Goal: Transaction & Acquisition: Purchase product/service

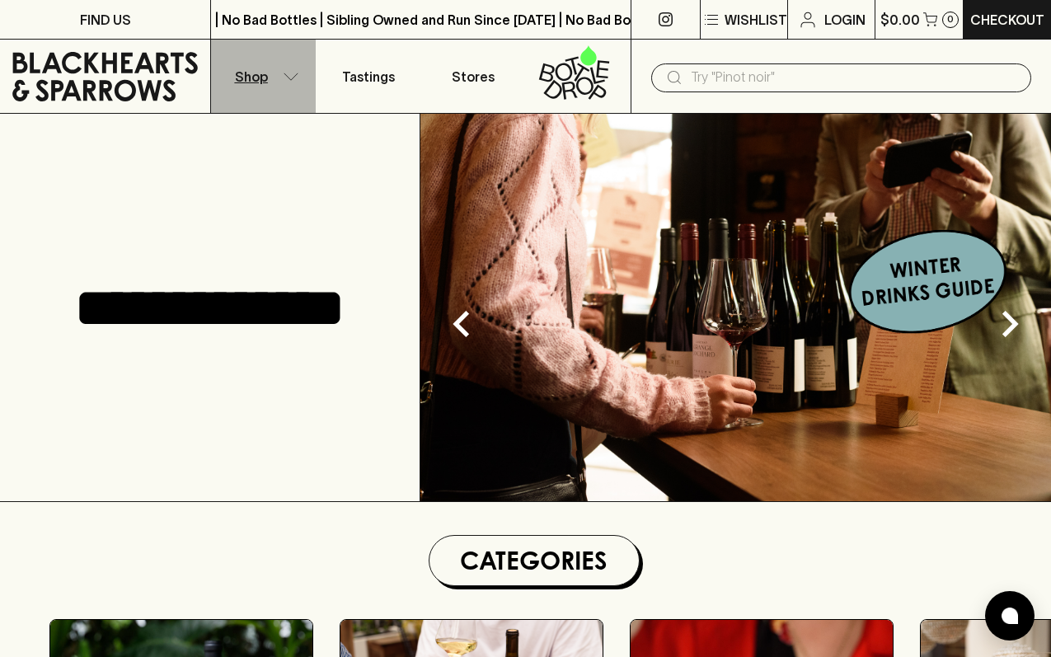
click at [256, 77] on p "Shop" at bounding box center [251, 77] width 33 height 20
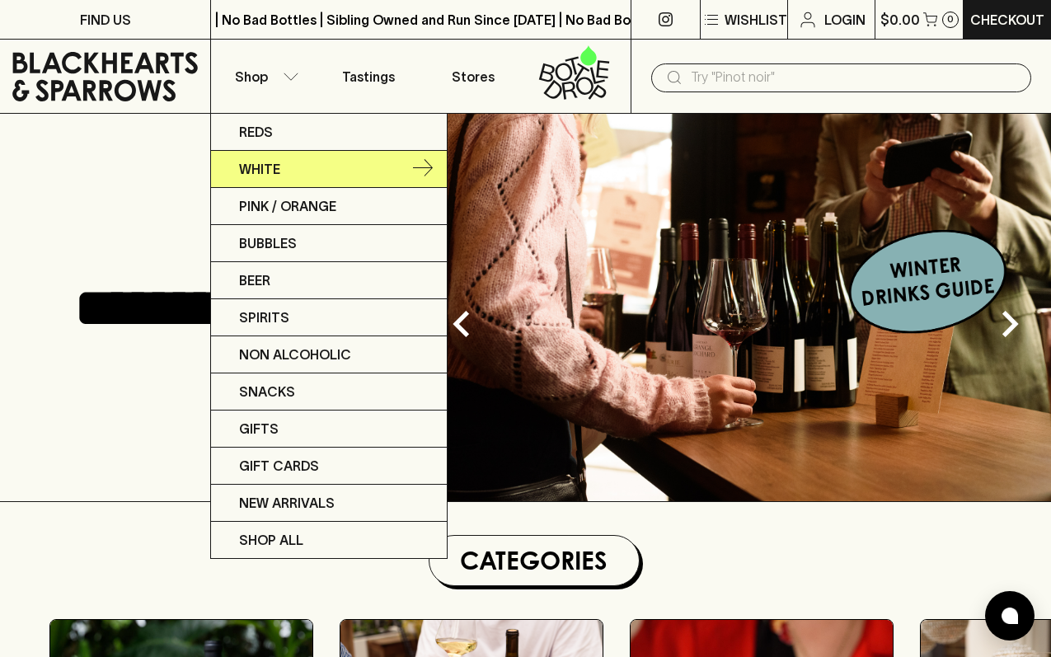
click at [274, 158] on link "White" at bounding box center [329, 169] width 236 height 37
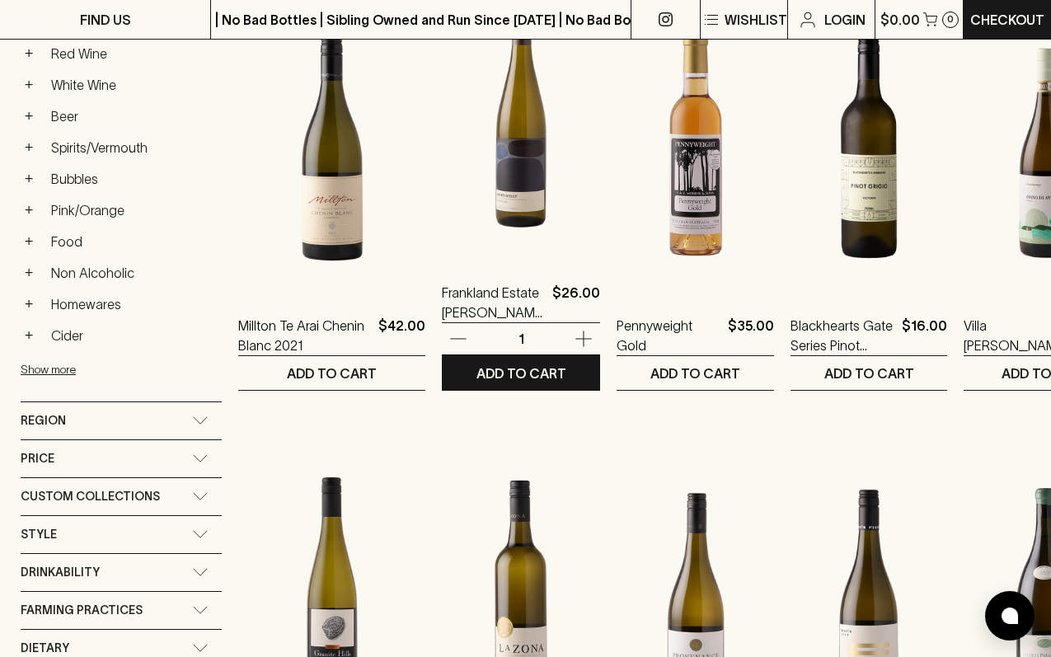
scroll to position [122, 0]
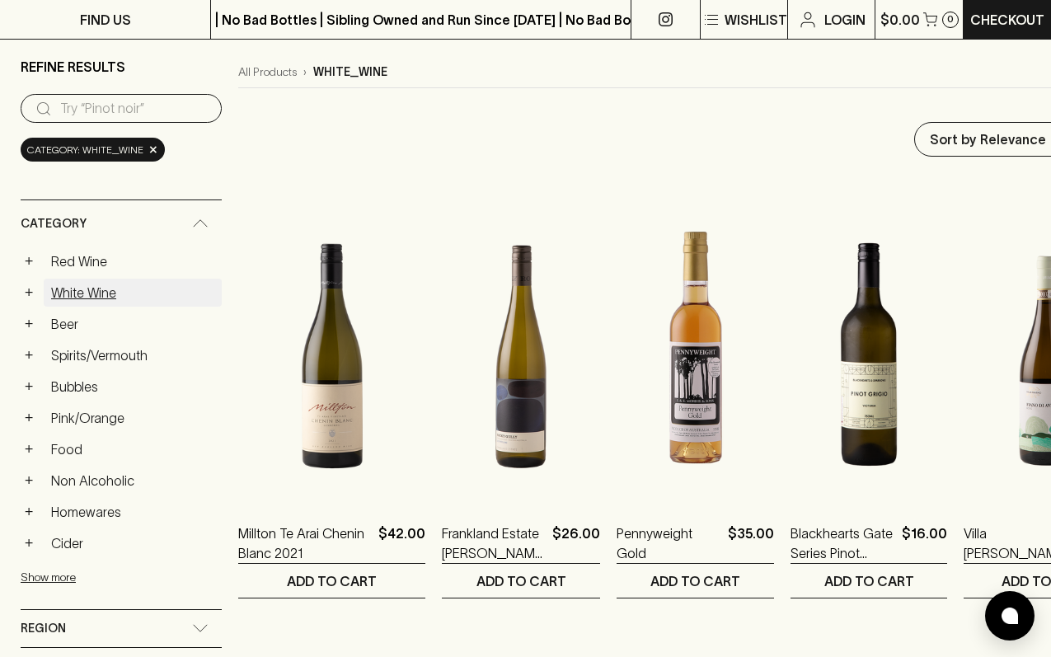
click at [75, 292] on link "White Wine" at bounding box center [133, 292] width 178 height 28
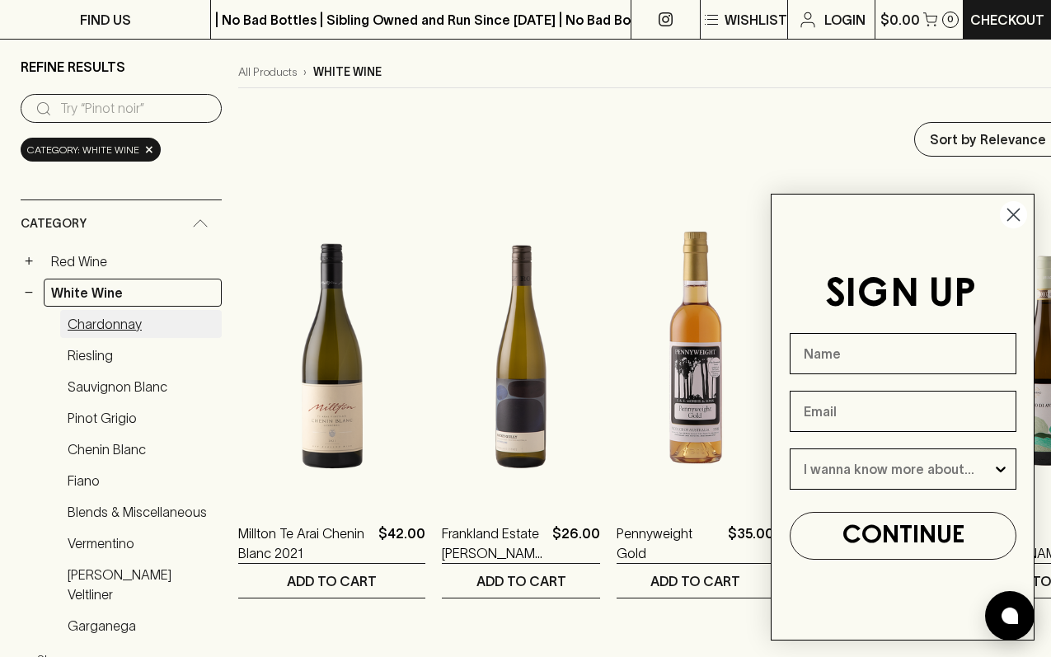
click at [111, 327] on link "Chardonnay" at bounding box center [140, 324] width 161 height 28
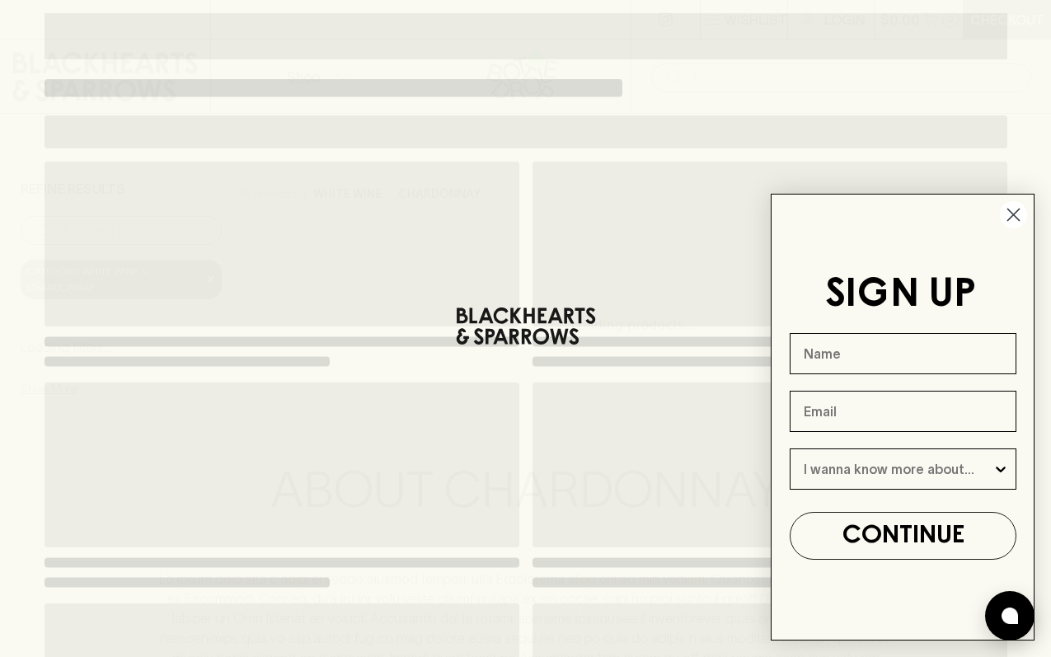
click at [1011, 215] on circle "Close dialog" at bounding box center [1012, 214] width 27 height 27
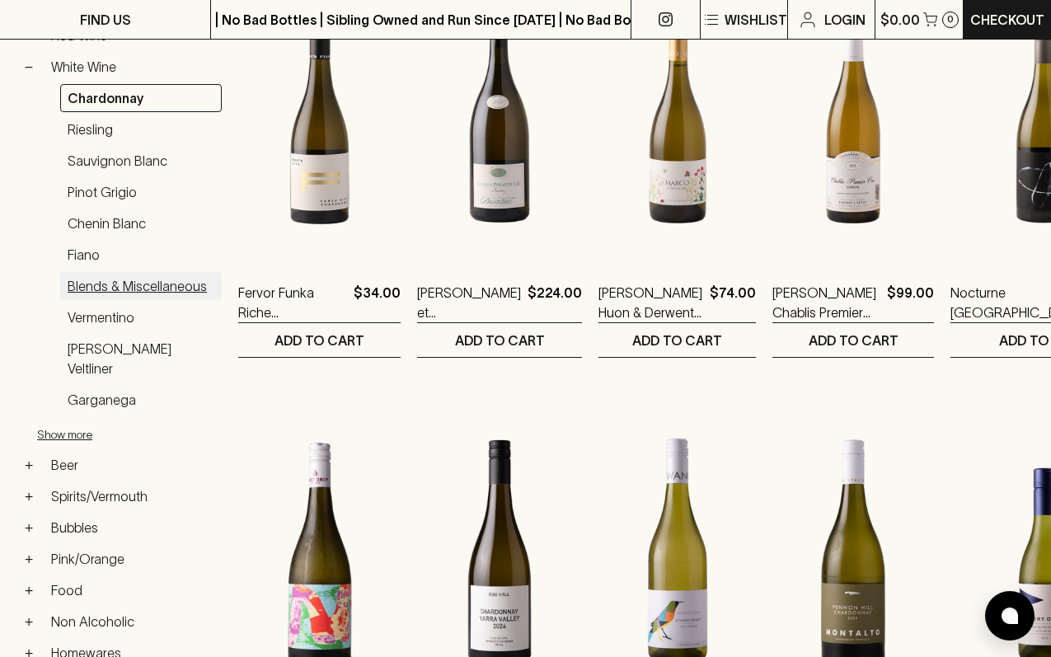
scroll to position [250, 0]
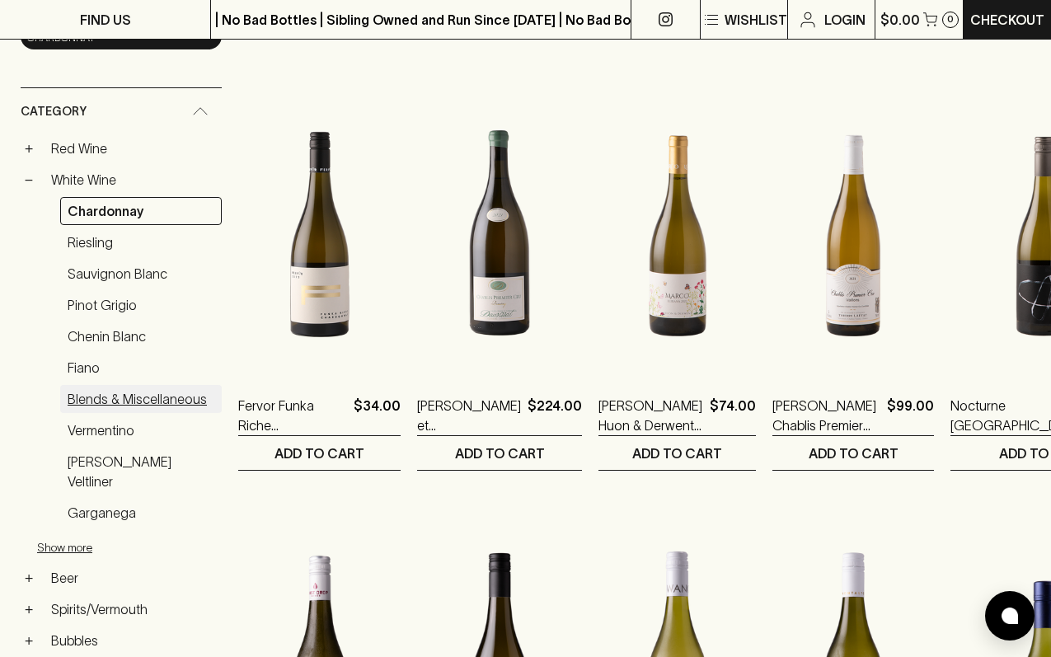
click at [136, 396] on link "Blends & Miscellaneous" at bounding box center [140, 399] width 161 height 28
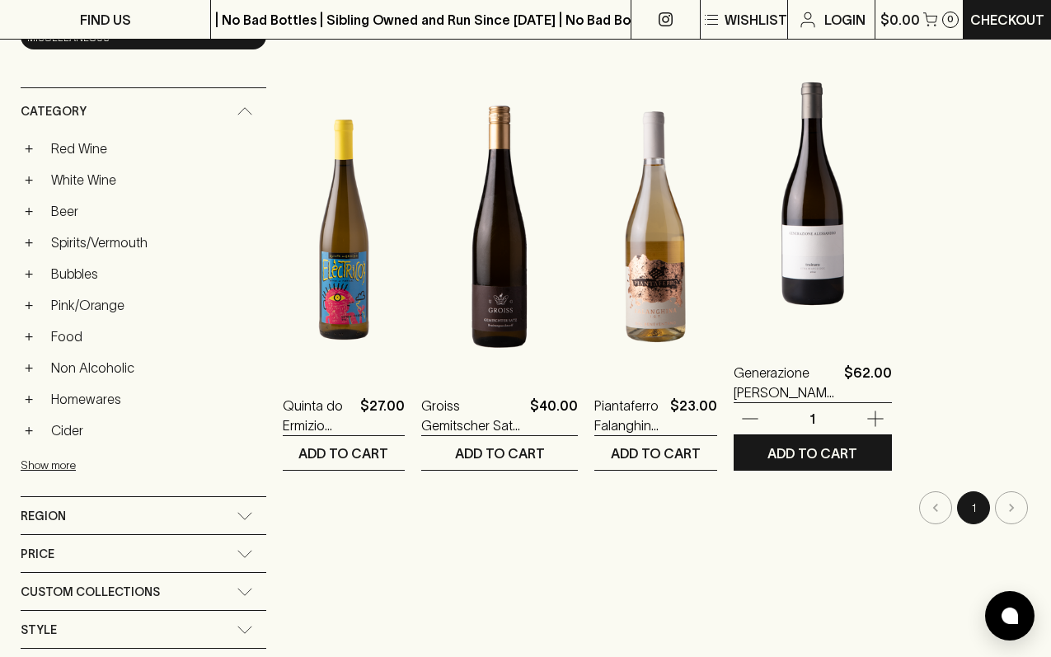
click at [812, 286] on img at bounding box center [812, 193] width 158 height 288
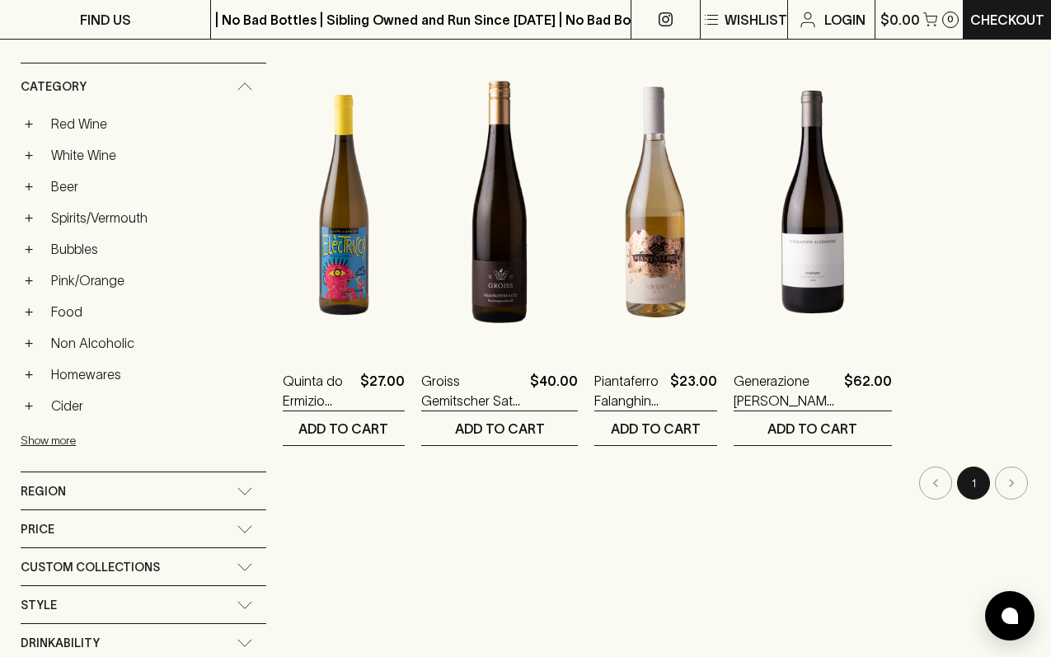
scroll to position [250, 0]
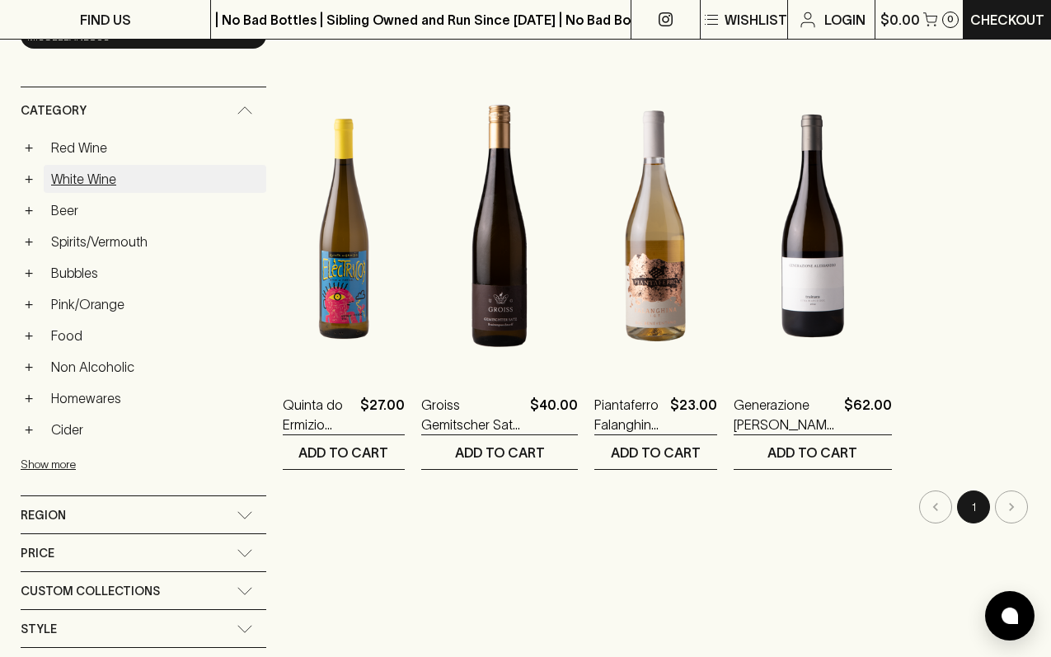
click at [83, 180] on link "White Wine" at bounding box center [155, 179] width 222 height 28
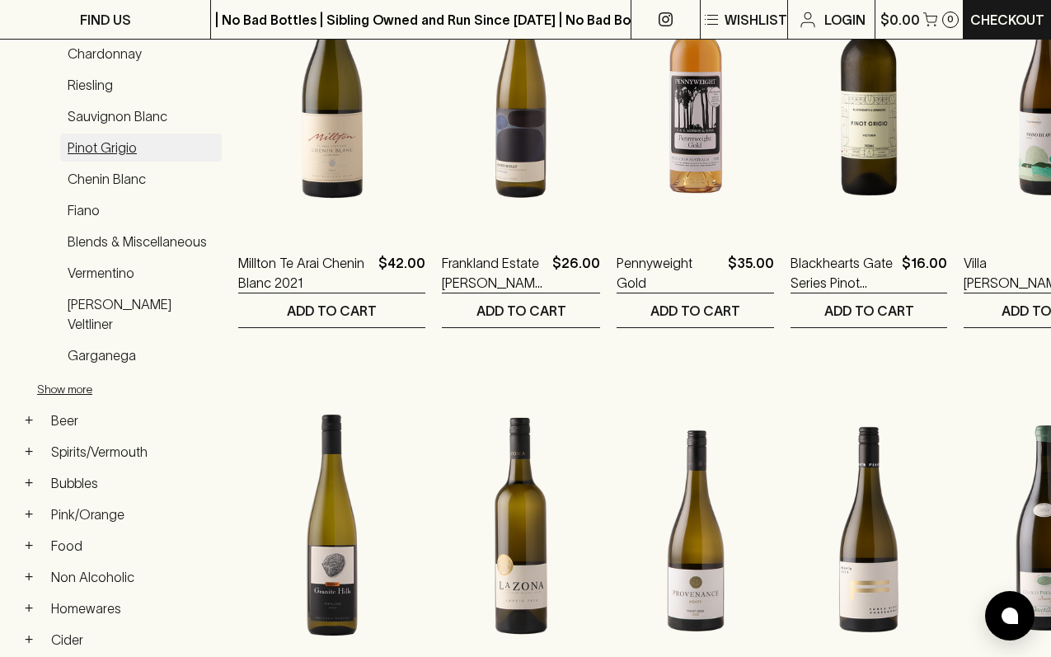
scroll to position [405, 0]
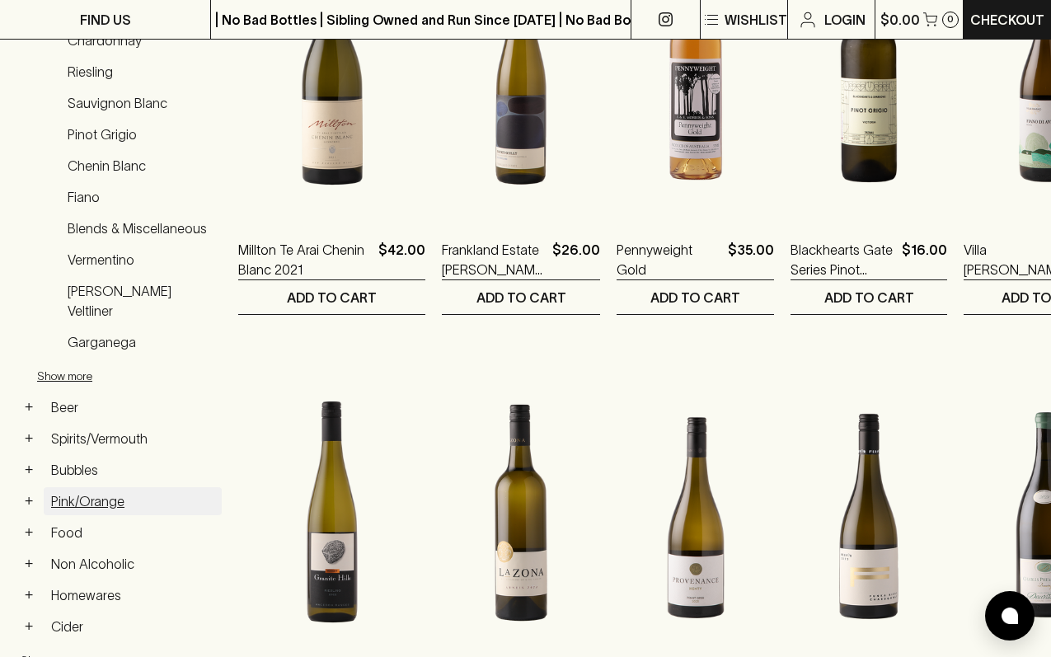
click at [86, 487] on link "Pink/Orange" at bounding box center [133, 501] width 178 height 28
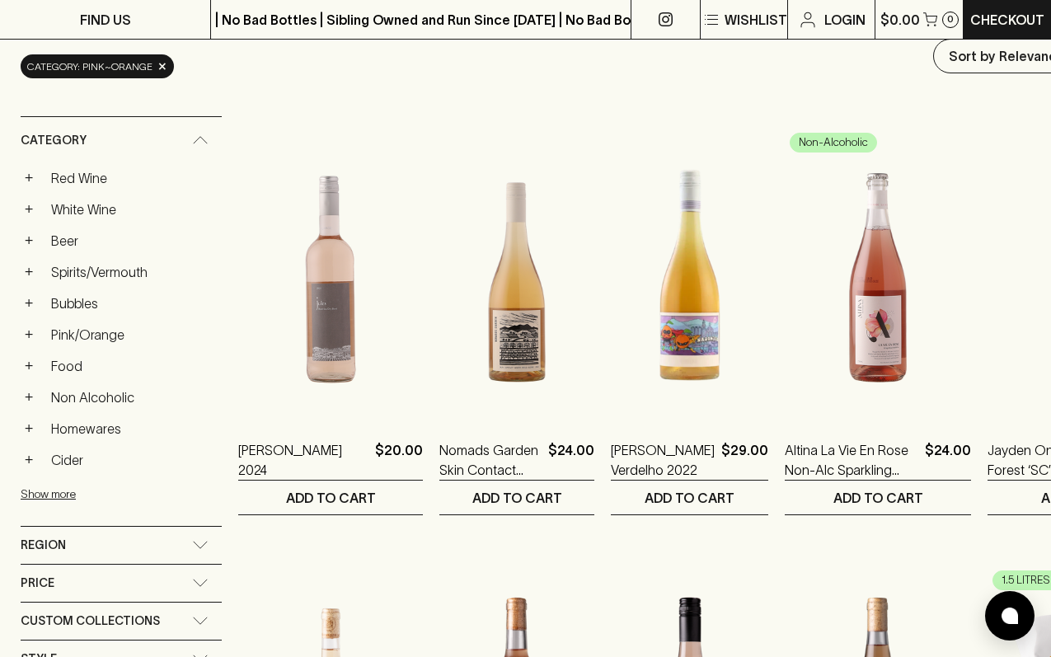
scroll to position [204, 0]
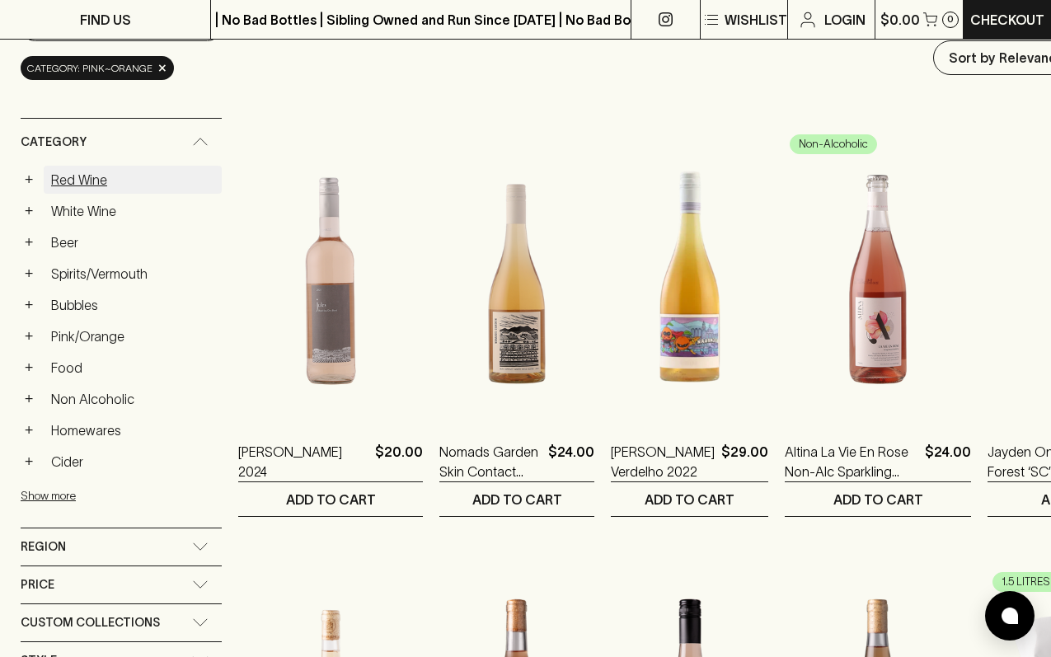
click at [73, 185] on link "Red Wine" at bounding box center [133, 180] width 178 height 28
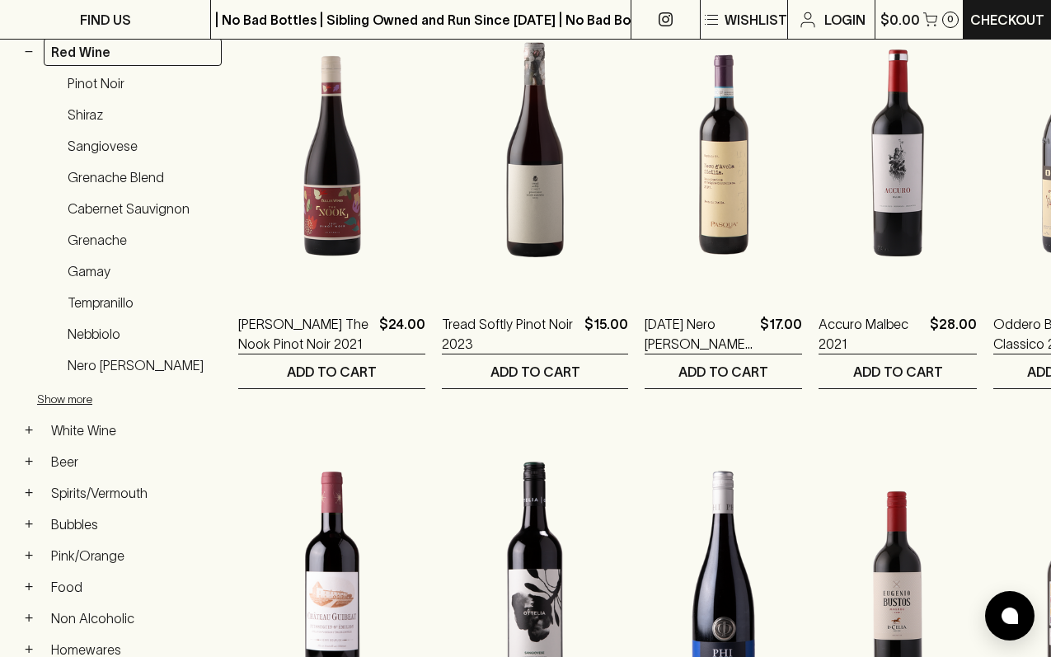
scroll to position [250, 0]
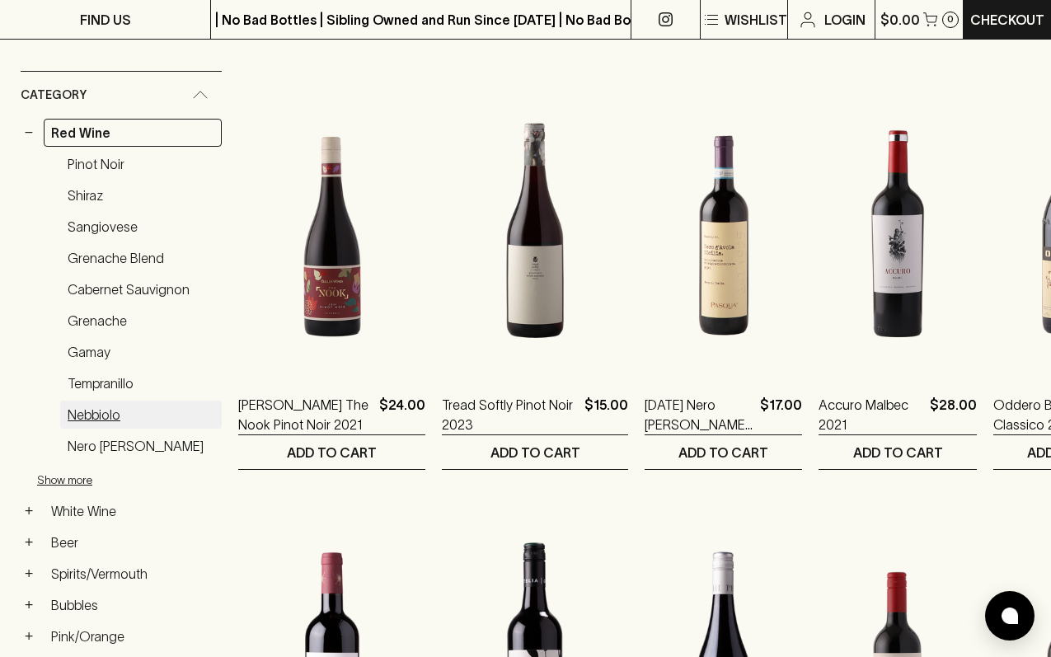
click at [87, 414] on link "Nebbiolo" at bounding box center [140, 414] width 161 height 28
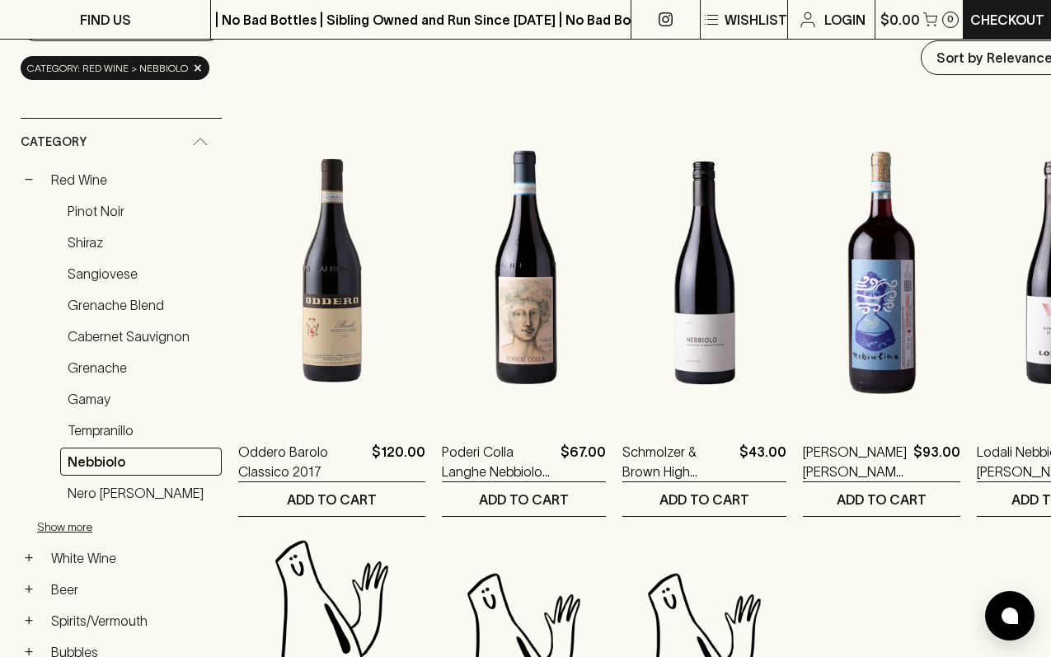
scroll to position [203, 0]
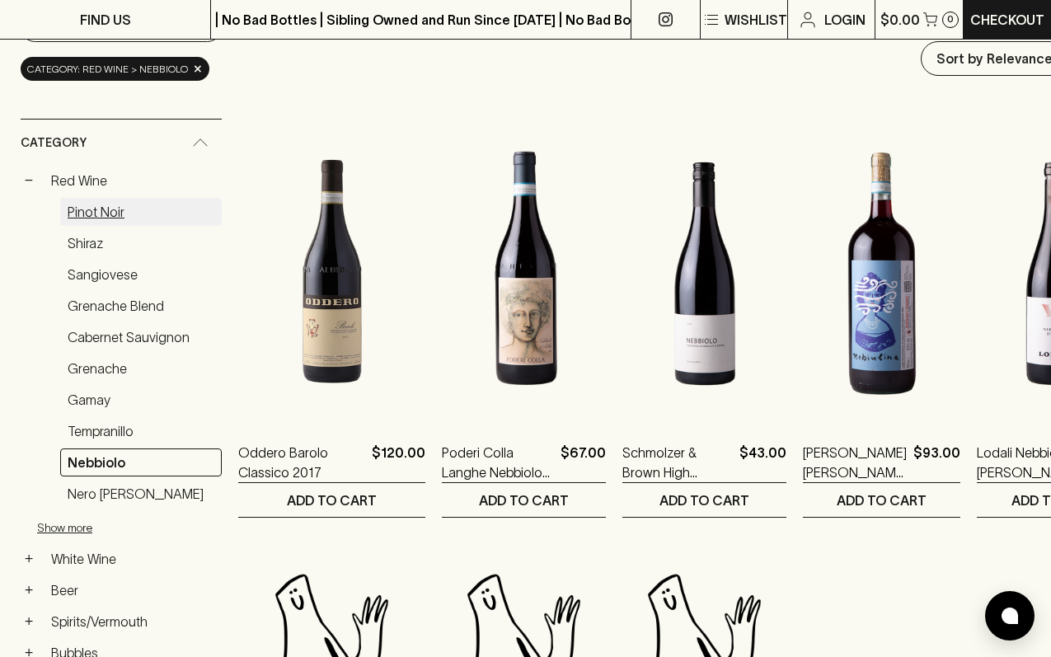
click at [106, 214] on link "Pinot Noir" at bounding box center [140, 212] width 161 height 28
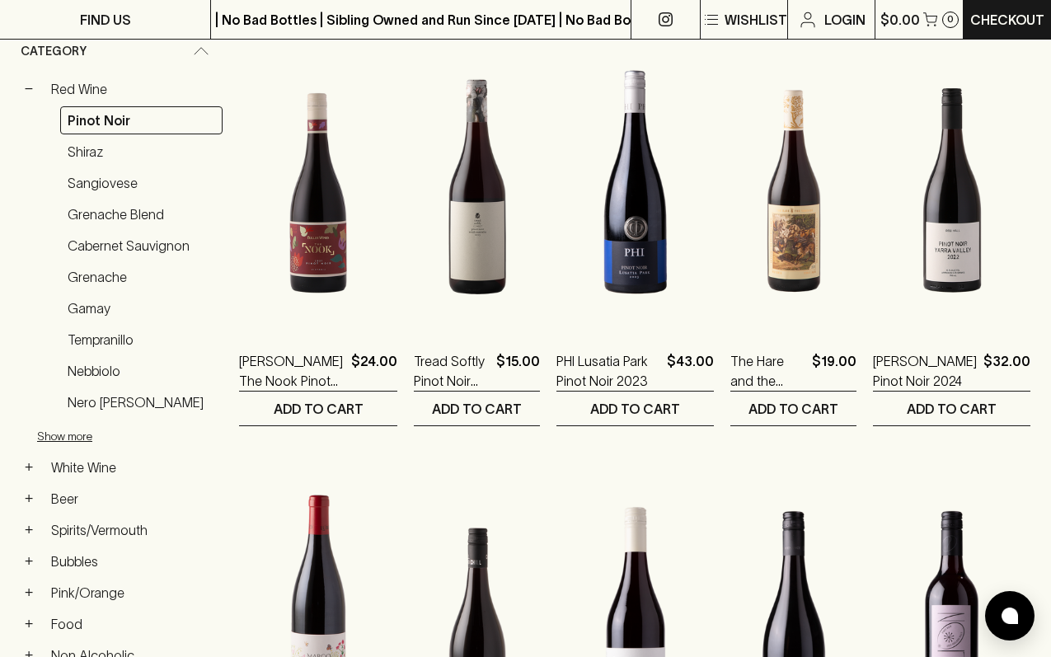
scroll to position [282, 0]
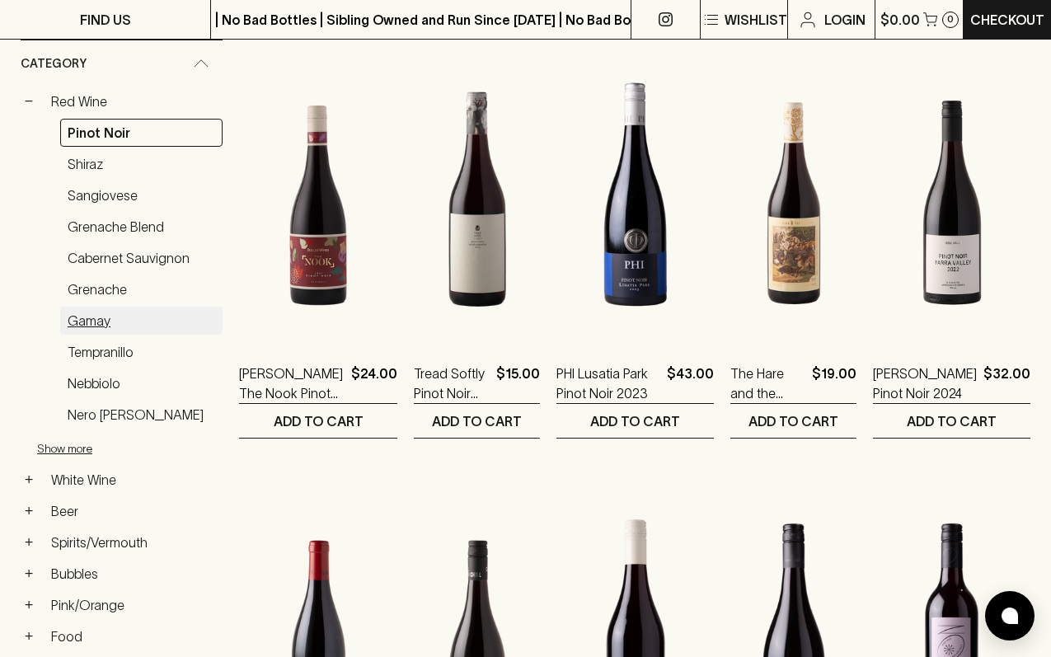
click at [92, 318] on link "Gamay" at bounding box center [141, 320] width 162 height 28
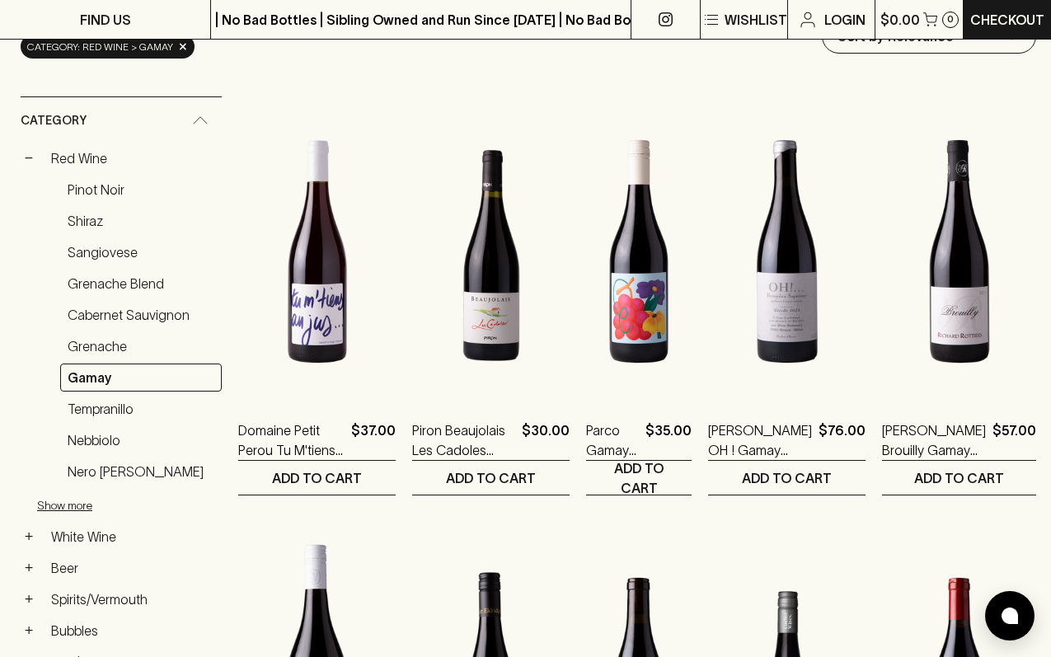
scroll to position [215, 0]
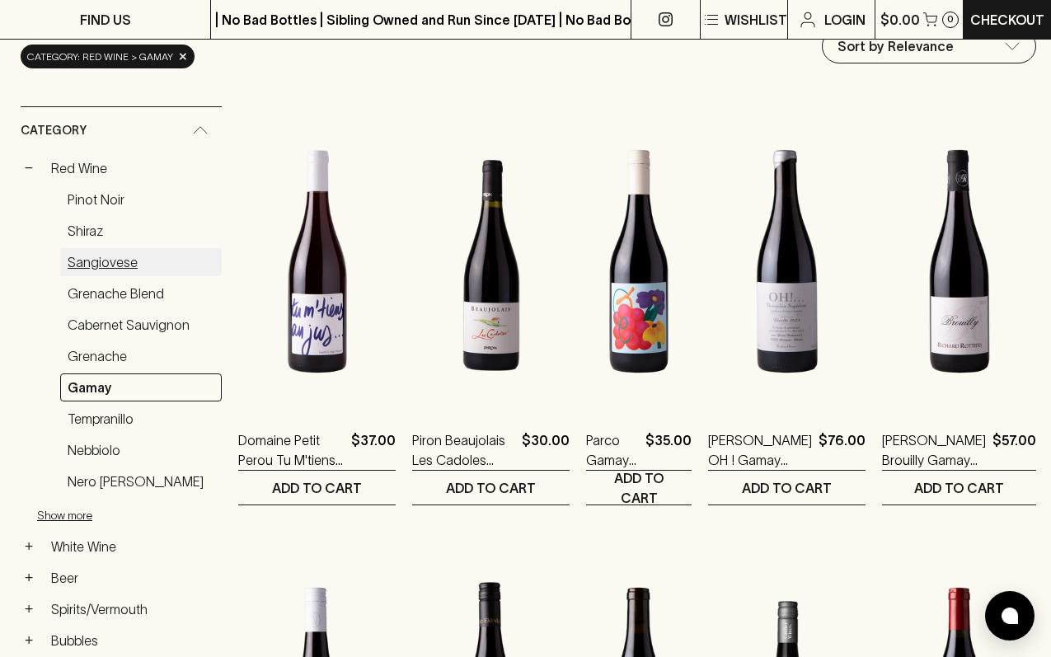
click at [112, 260] on link "Sangiovese" at bounding box center [140, 262] width 161 height 28
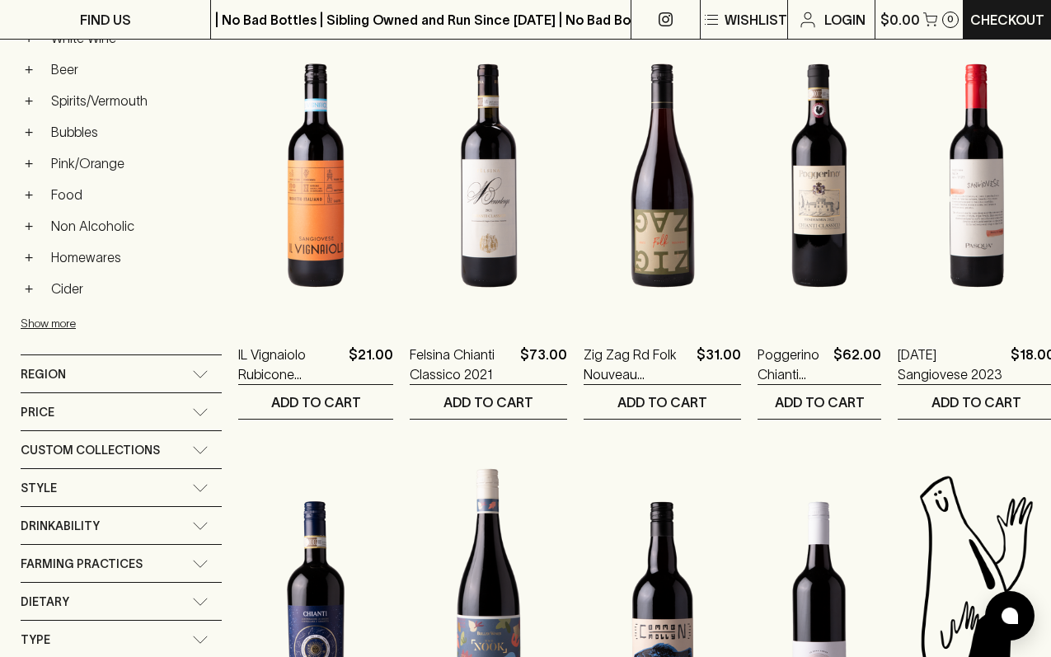
scroll to position [700, 0]
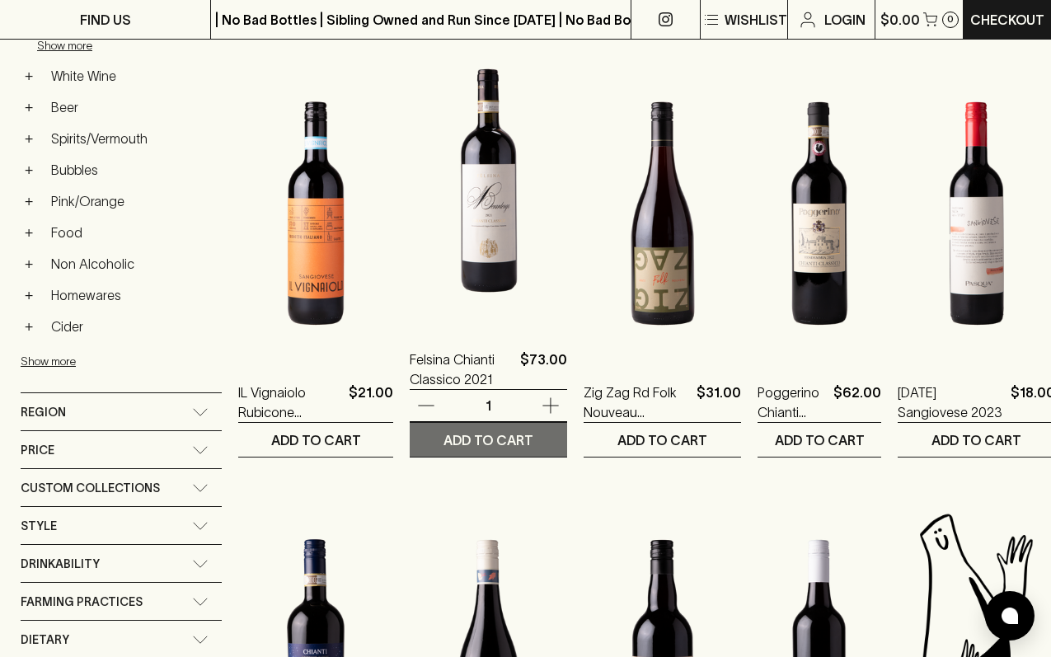
click at [483, 435] on p "ADD TO CART" at bounding box center [488, 440] width 90 height 20
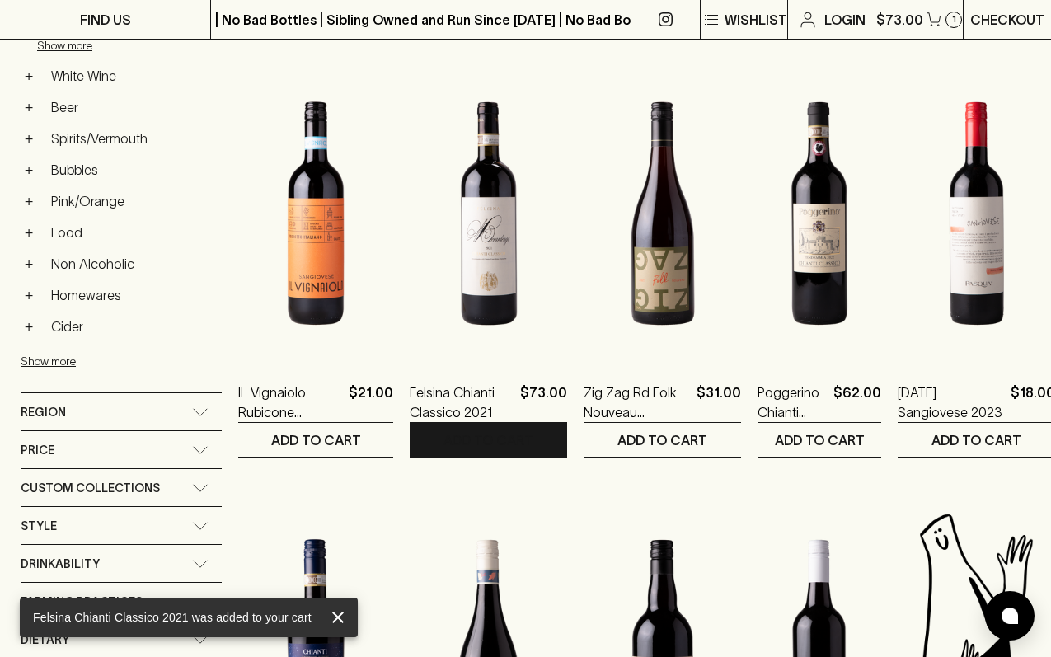
click at [988, 16] on p "Checkout" at bounding box center [1007, 20] width 74 height 20
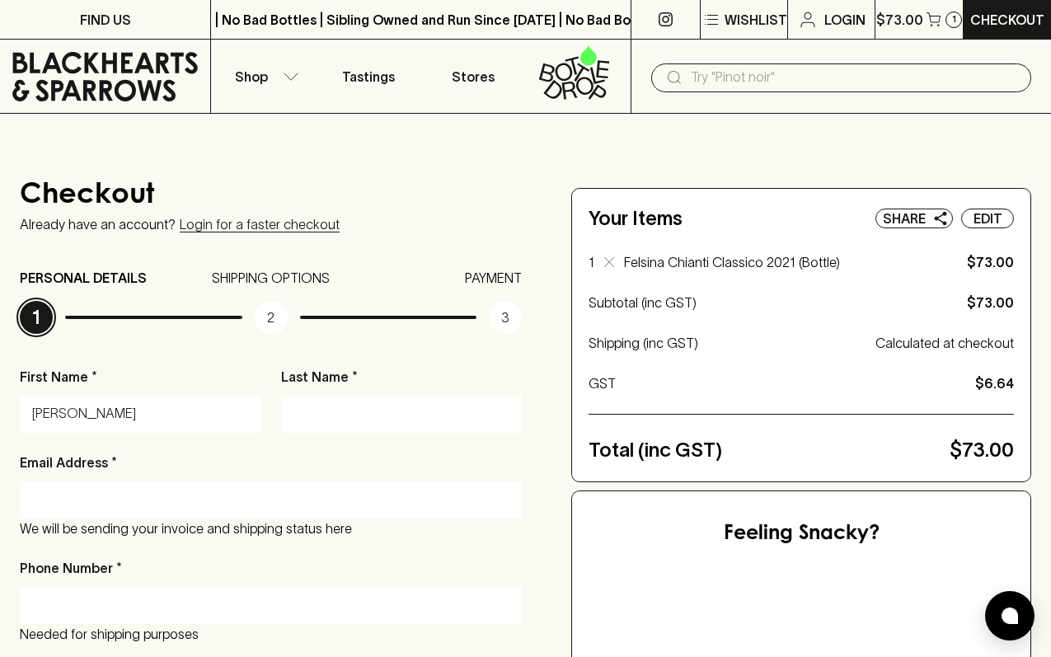
type input "[PERSON_NAME]"
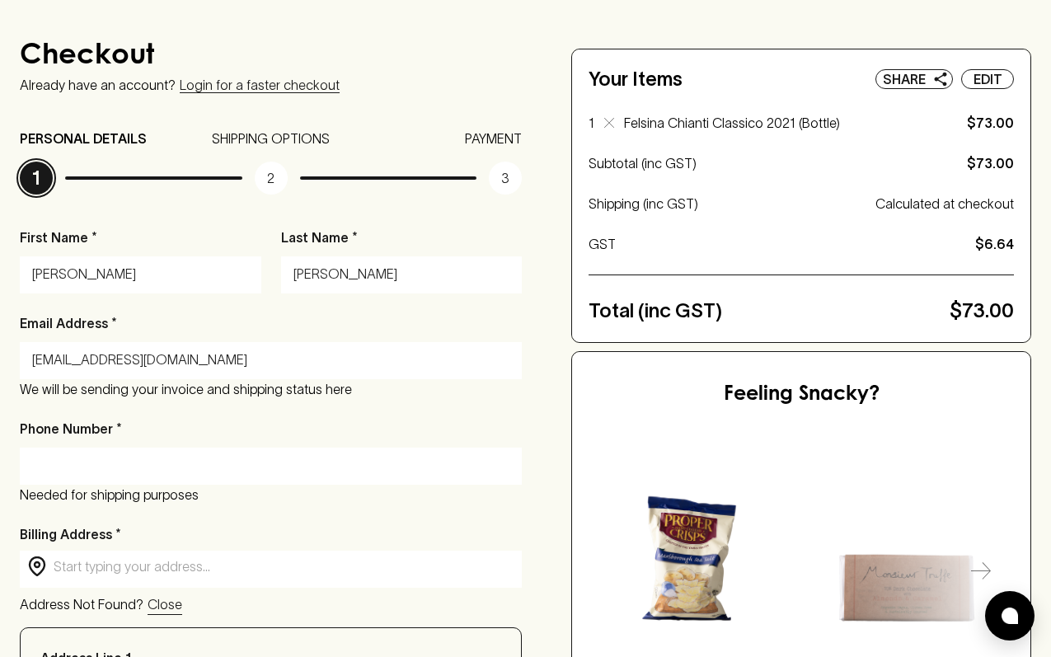
scroll to position [150, 0]
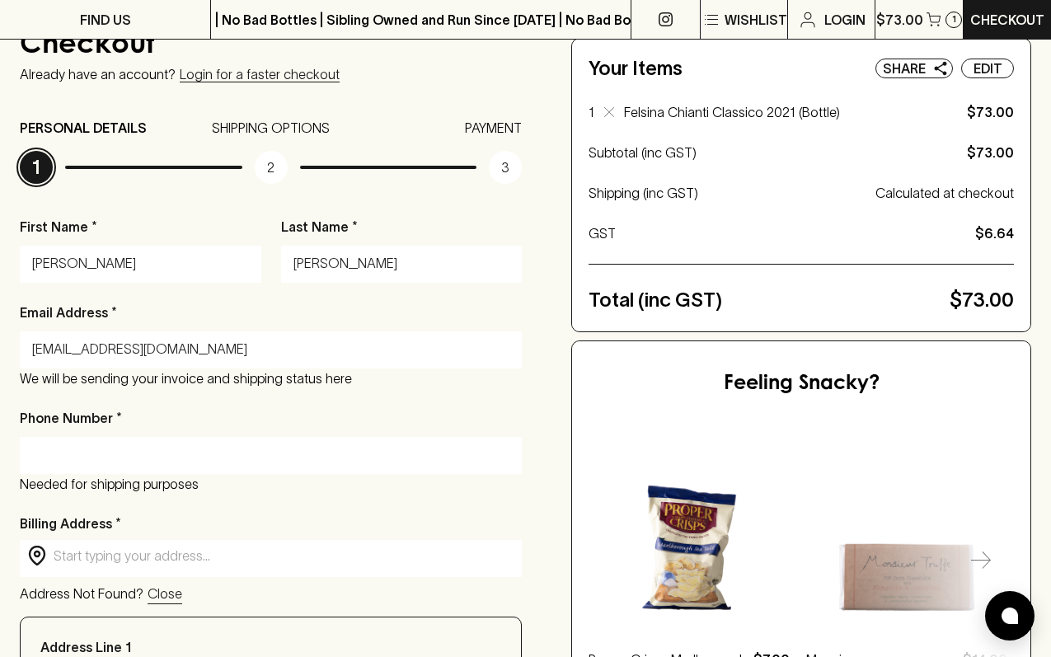
click at [382, 353] on input "[EMAIL_ADDRESS][DOMAIN_NAME]" at bounding box center [270, 349] width 477 height 26
type input "[PERSON_NAME][EMAIL_ADDRESS][DOMAIN_NAME]"
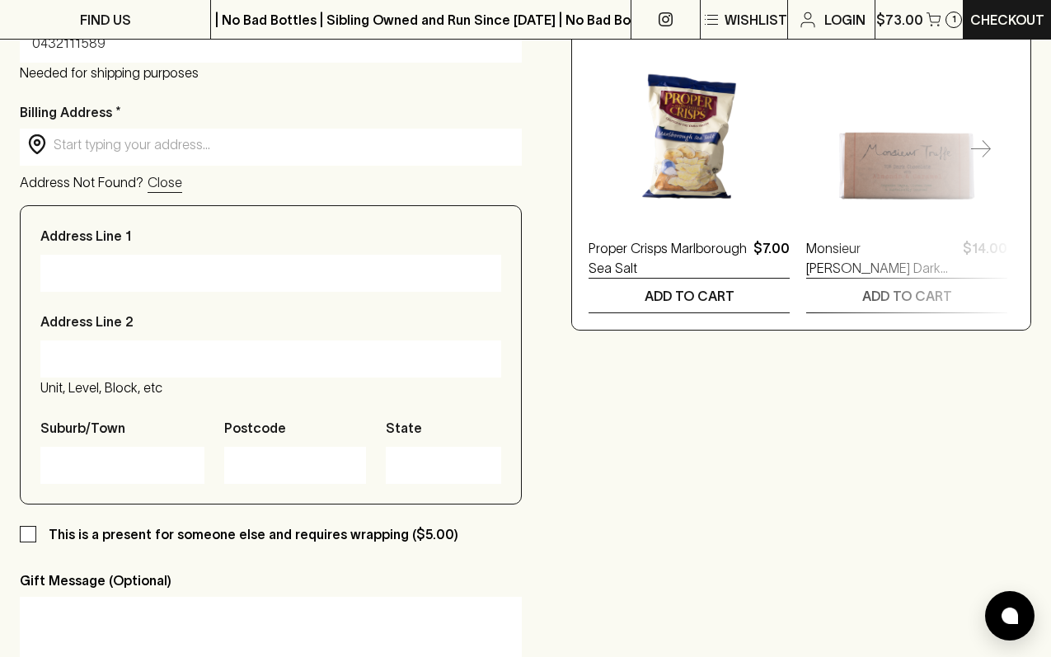
scroll to position [558, 0]
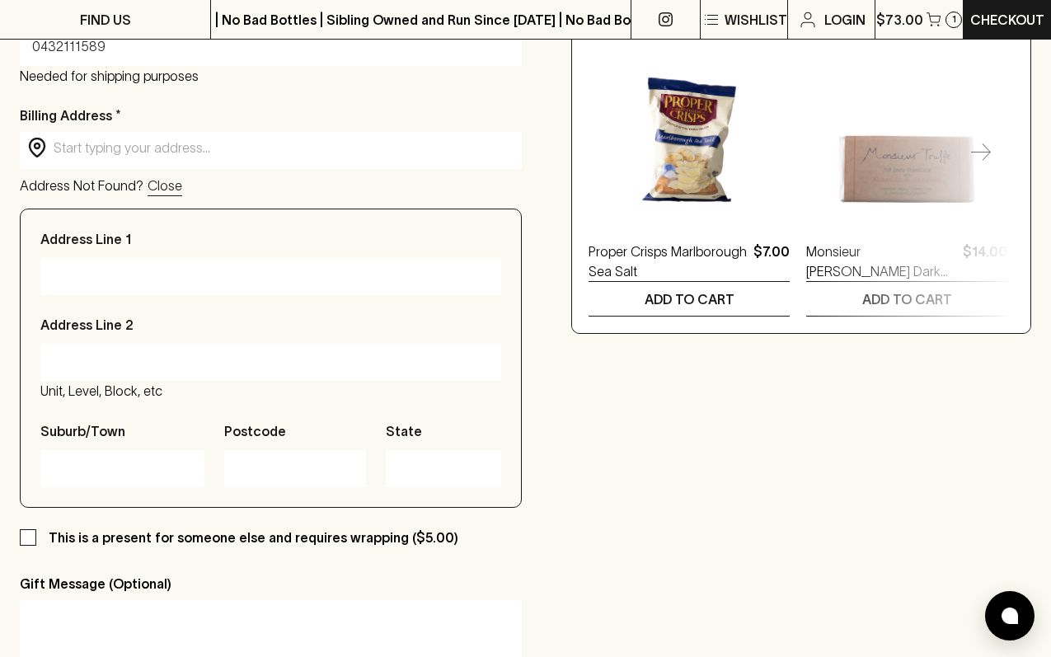
type input "0432111589"
type input "[STREET_ADDRESS][PERSON_NAME]"
type input "fitzroy"
type input "3065"
type input "vic"
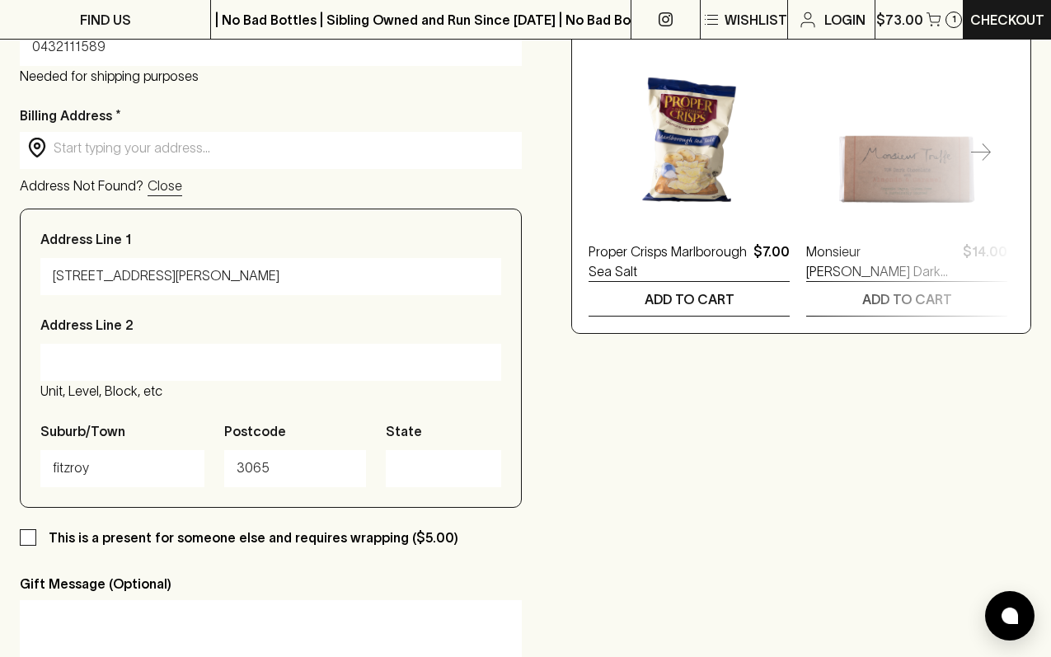
type input "VIC"
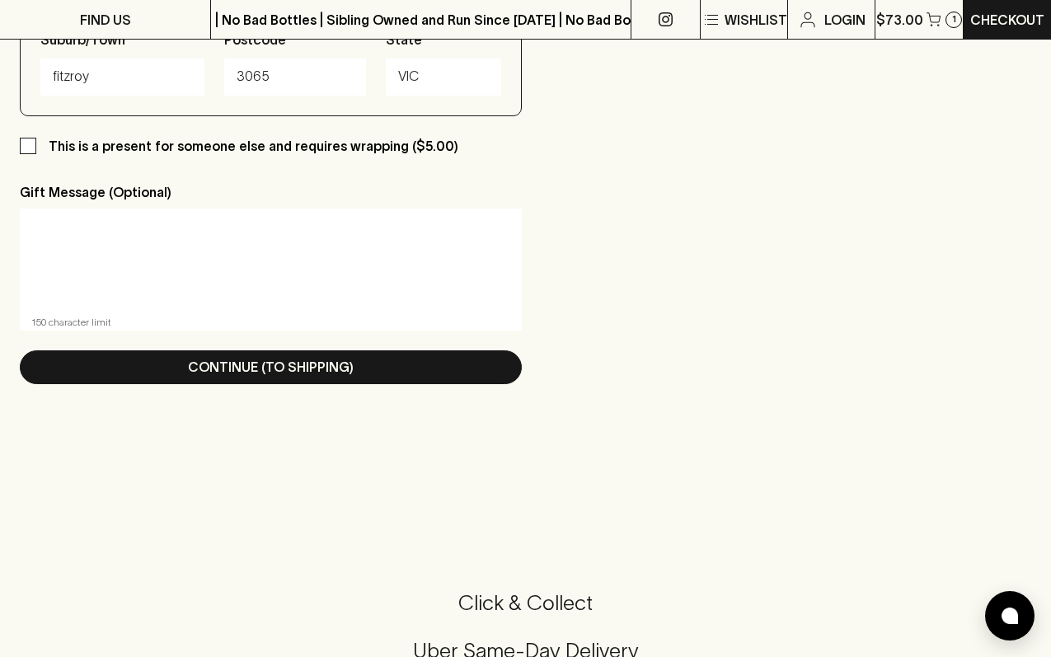
scroll to position [954, 0]
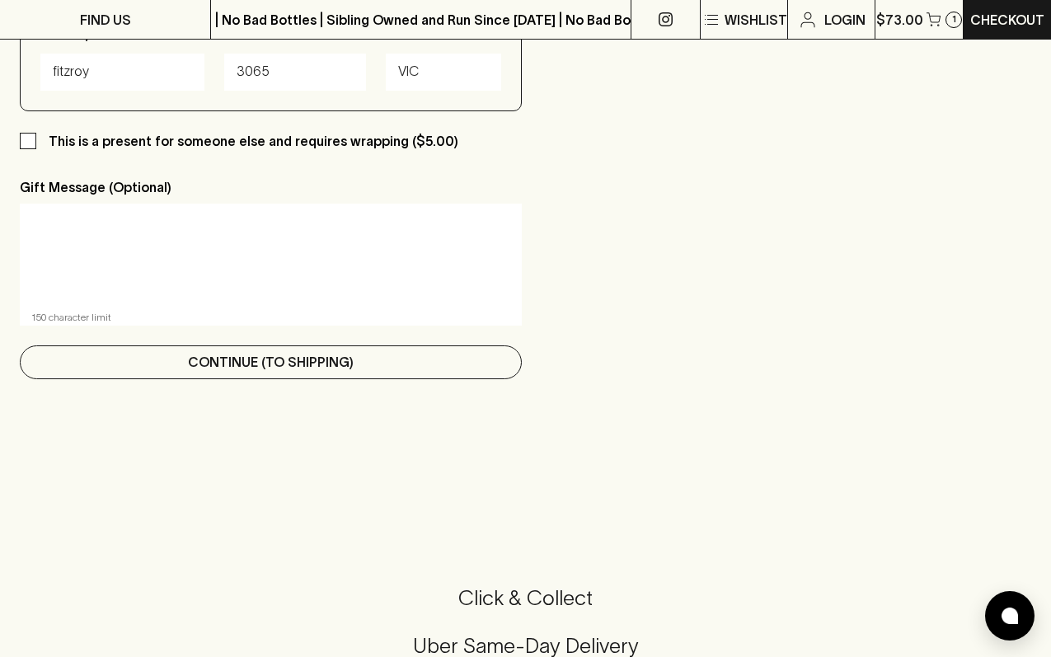
click at [267, 363] on p "Continue (To Shipping)" at bounding box center [271, 362] width 166 height 20
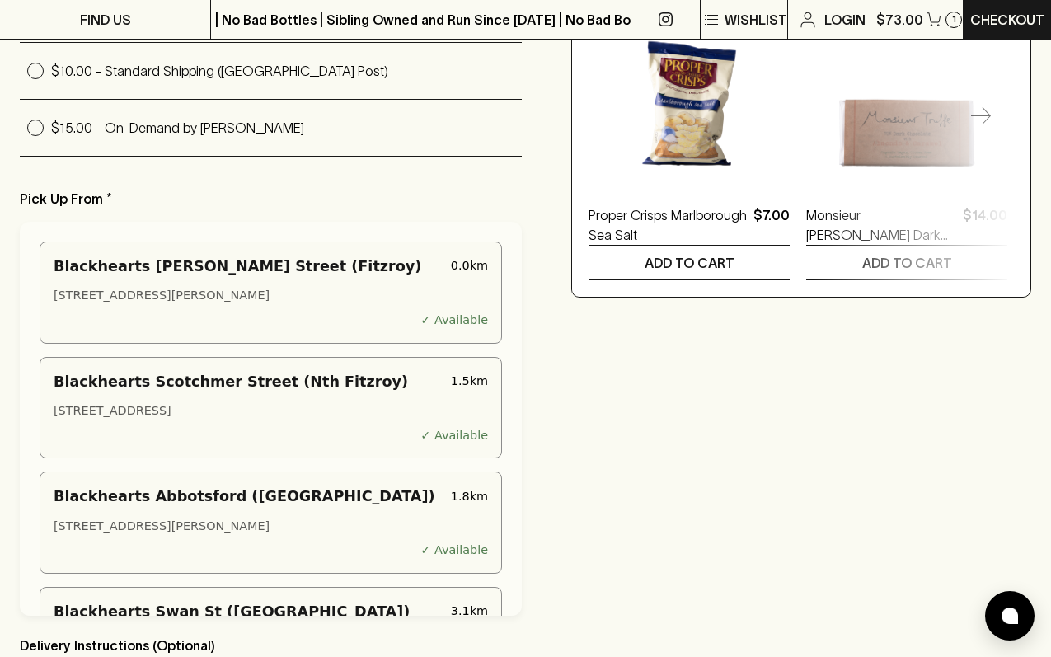
scroll to position [595, 0]
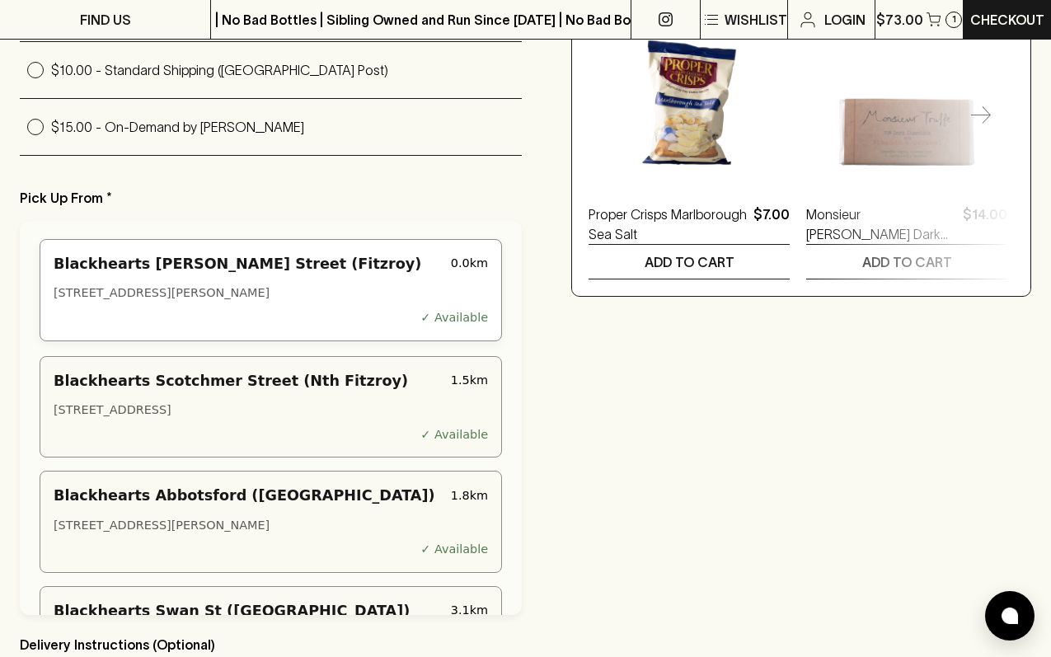
click at [196, 269] on div "Blackhearts [PERSON_NAME] Street (Fitzroy)" at bounding box center [249, 263] width 391 height 21
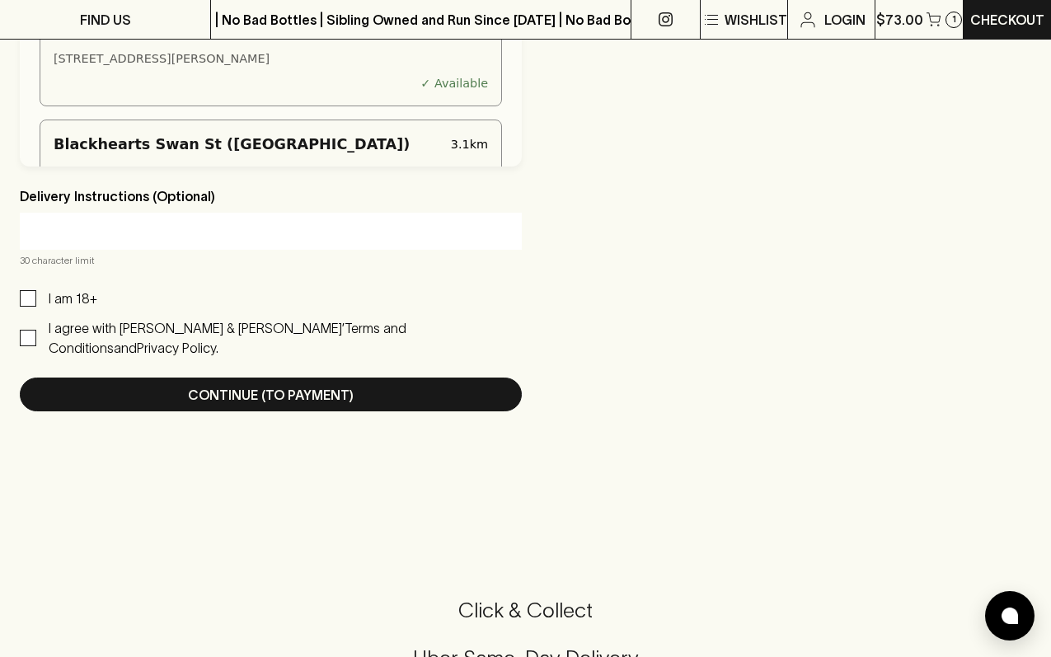
scroll to position [1046, 0]
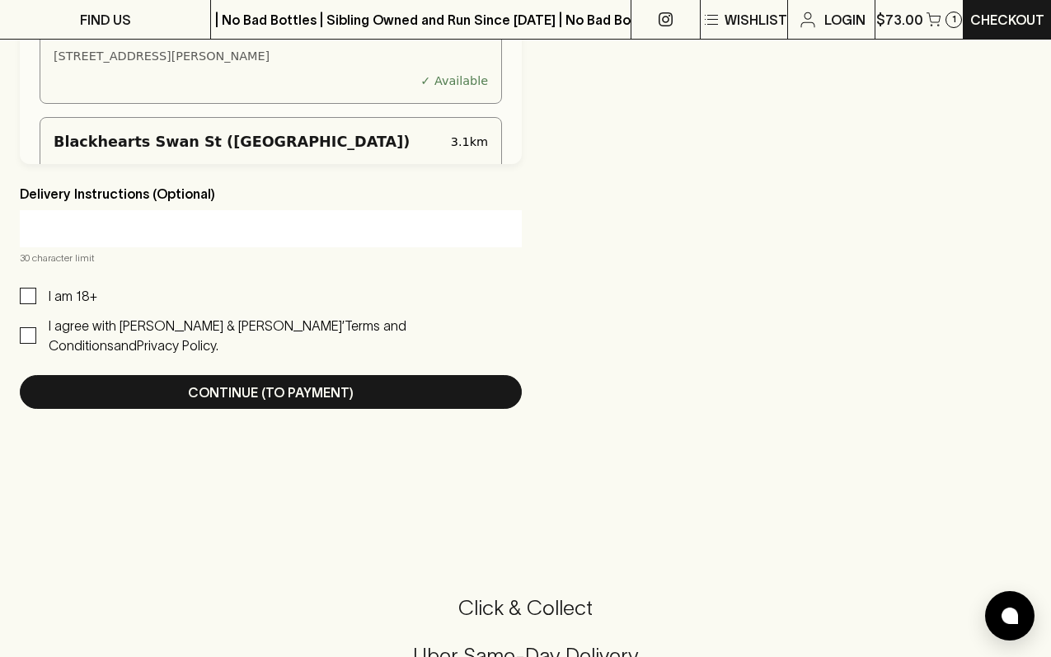
click at [30, 292] on input "I am 18+" at bounding box center [28, 296] width 16 height 16
checkbox input "true"
click at [31, 327] on input "I agree with [PERSON_NAME] & [PERSON_NAME]’ Terms and Conditions and Privacy Po…" at bounding box center [28, 335] width 16 height 16
checkbox input "true"
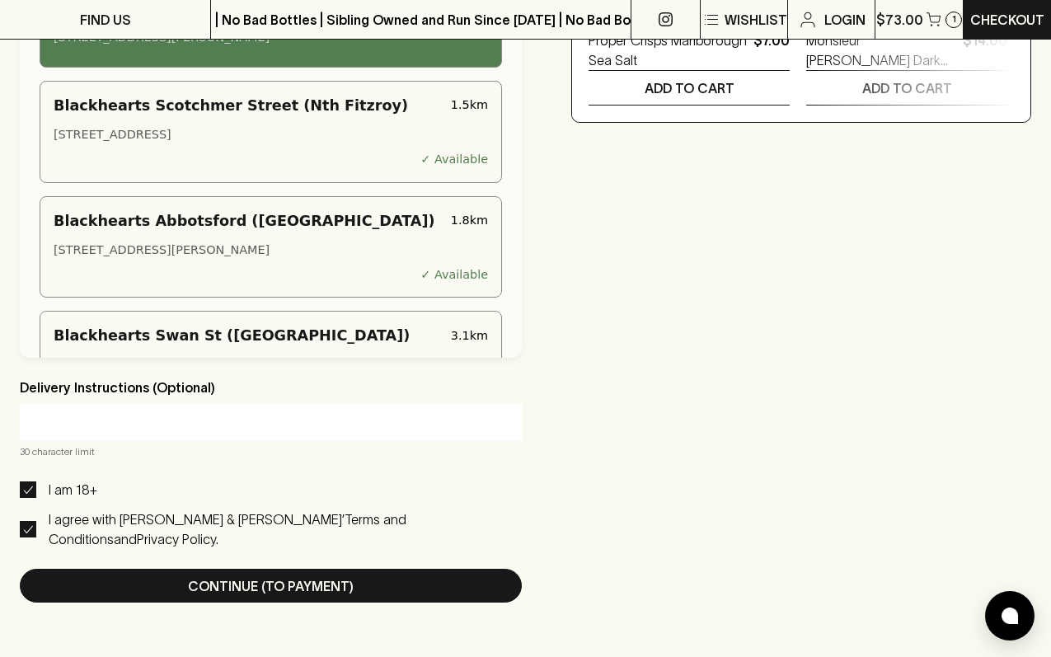
scroll to position [716, 0]
